Goal: Navigation & Orientation: Find specific page/section

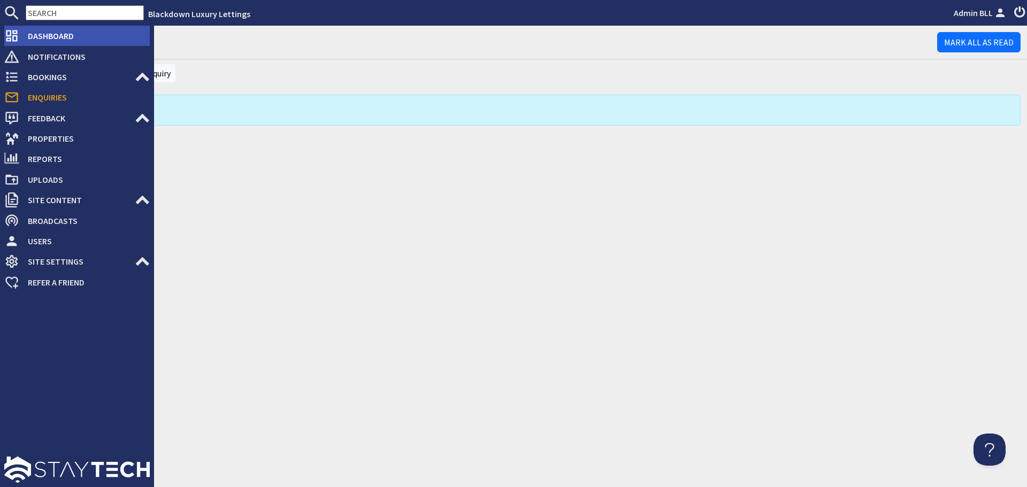
click at [20, 30] on span "Dashboard" at bounding box center [84, 35] width 130 height 17
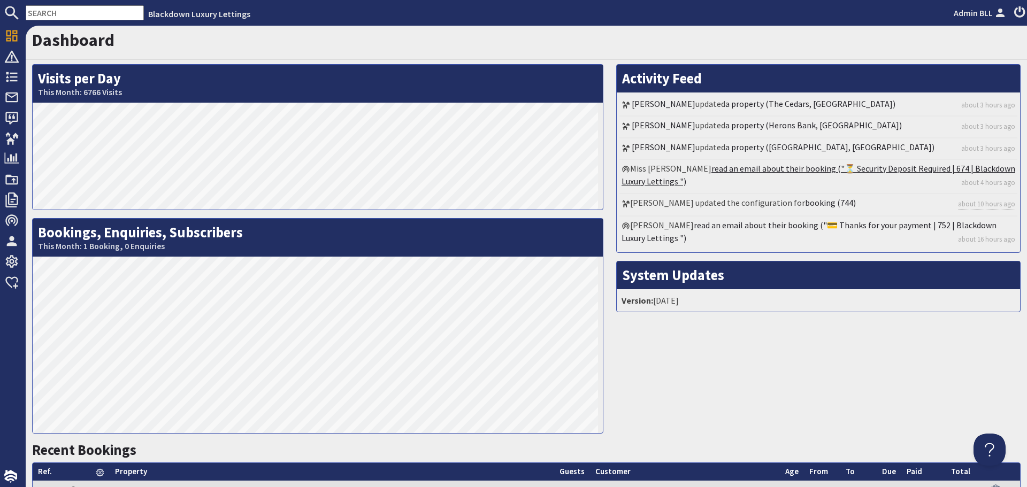
click at [747, 168] on link "read an email about their booking ("⏳ Security Deposit Required | 674 | Blackdo…" at bounding box center [818, 175] width 394 height 24
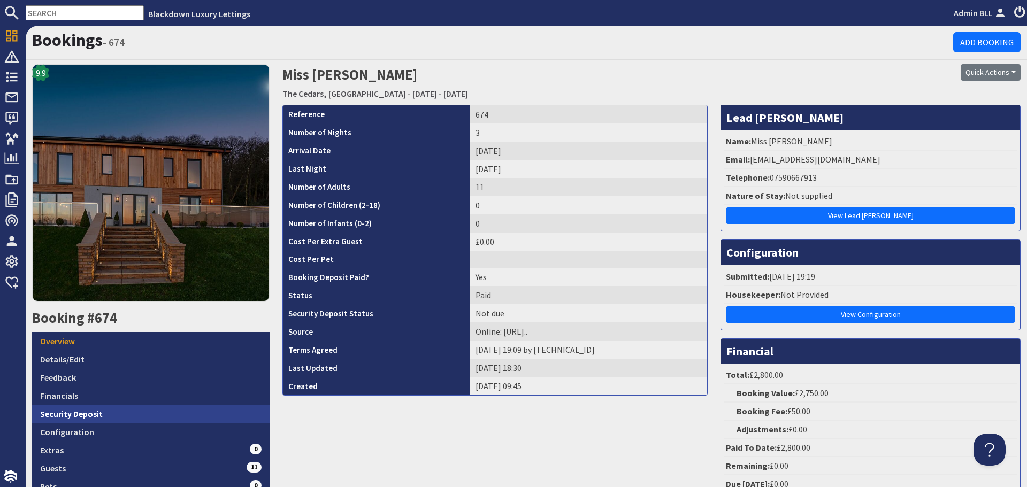
click at [195, 406] on link "Security Deposit" at bounding box center [150, 414] width 237 height 18
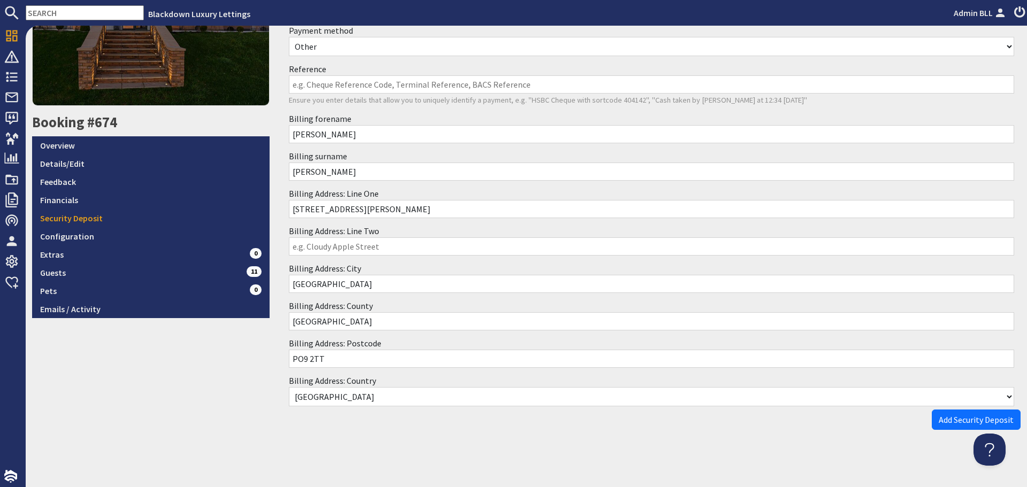
scroll to position [197, 0]
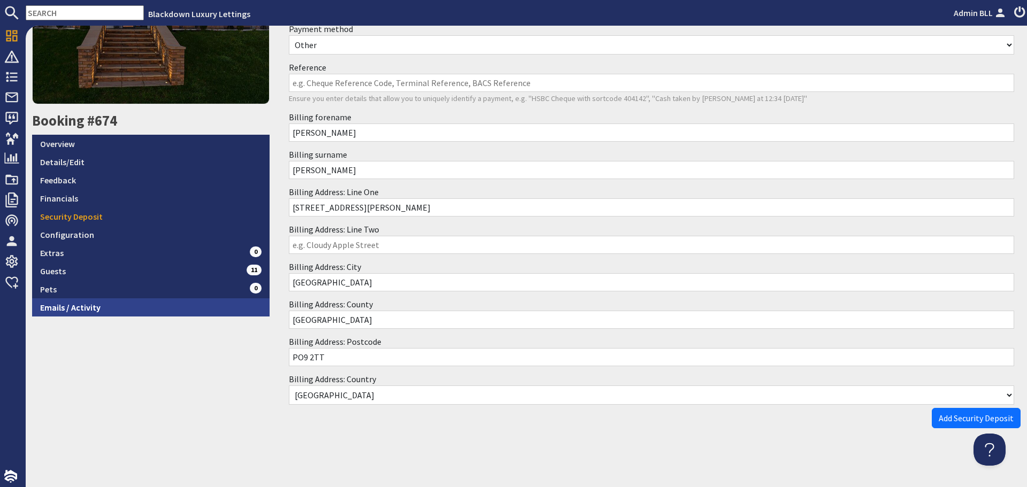
click at [167, 309] on link "Emails / Activity" at bounding box center [150, 307] width 237 height 18
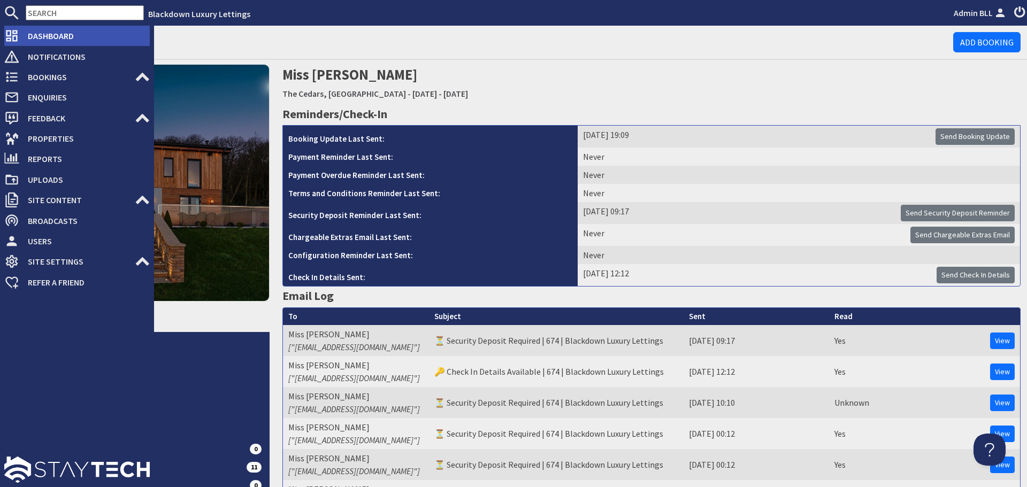
click at [51, 40] on span "Dashboard" at bounding box center [84, 35] width 130 height 17
